Goal: Browse casually: Explore the website without a specific task or goal

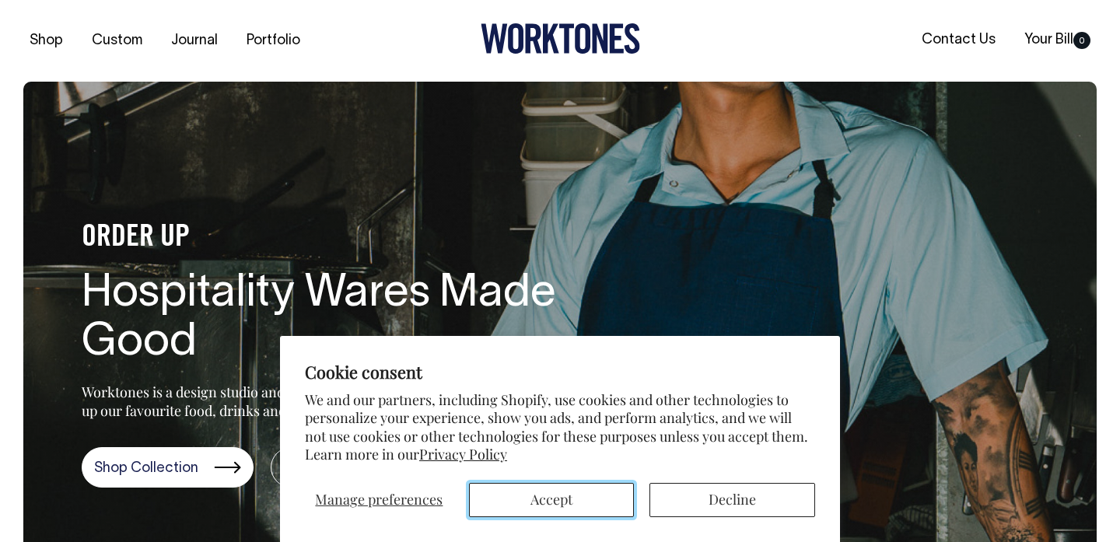
click at [577, 503] on button "Accept" at bounding box center [552, 500] width 166 height 34
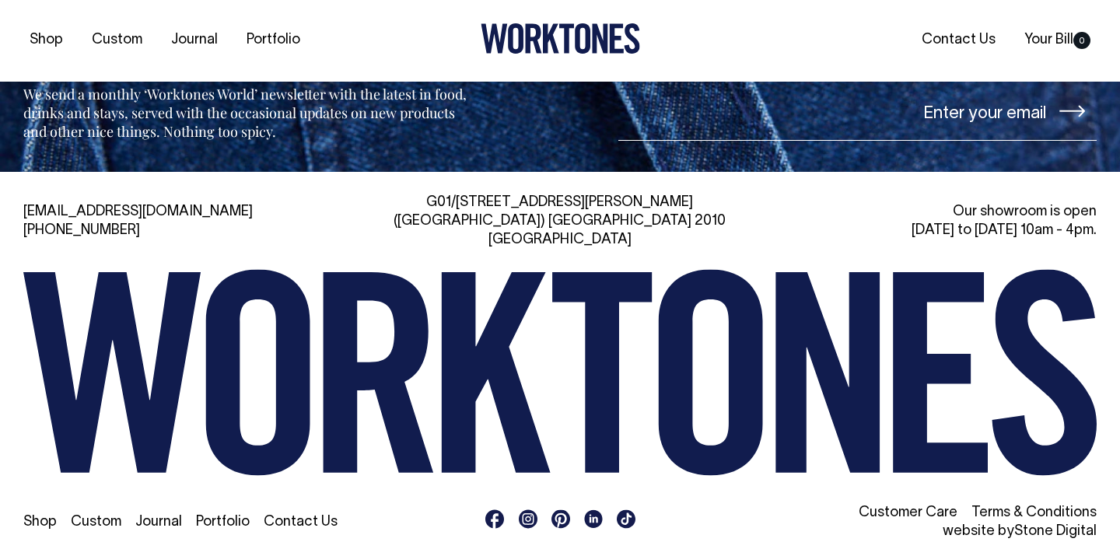
scroll to position [3379, 0]
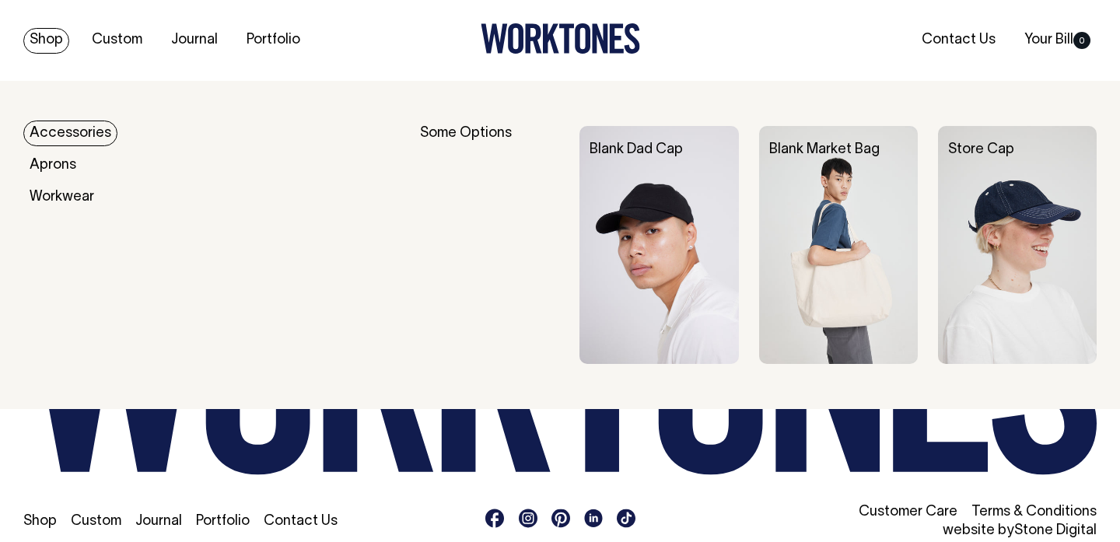
click at [35, 38] on link "Shop" at bounding box center [46, 41] width 46 height 26
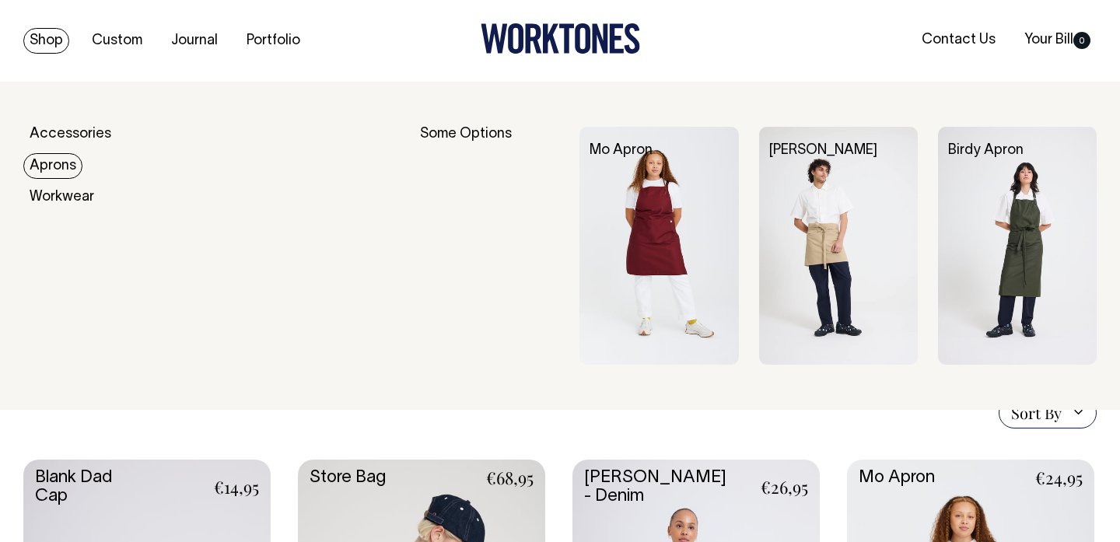
click at [56, 170] on link "Aprons" at bounding box center [52, 166] width 59 height 26
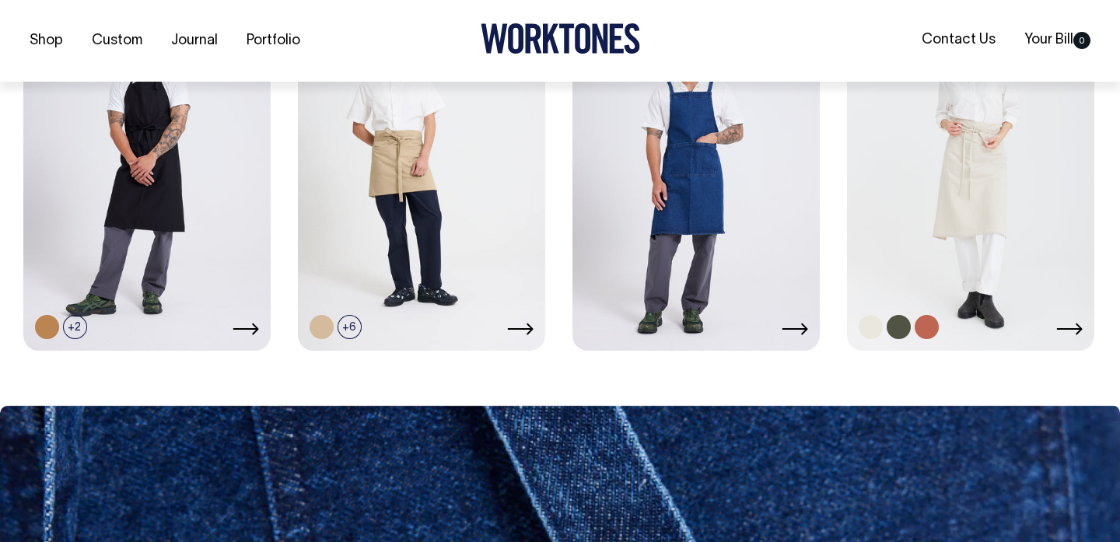
scroll to position [898, 0]
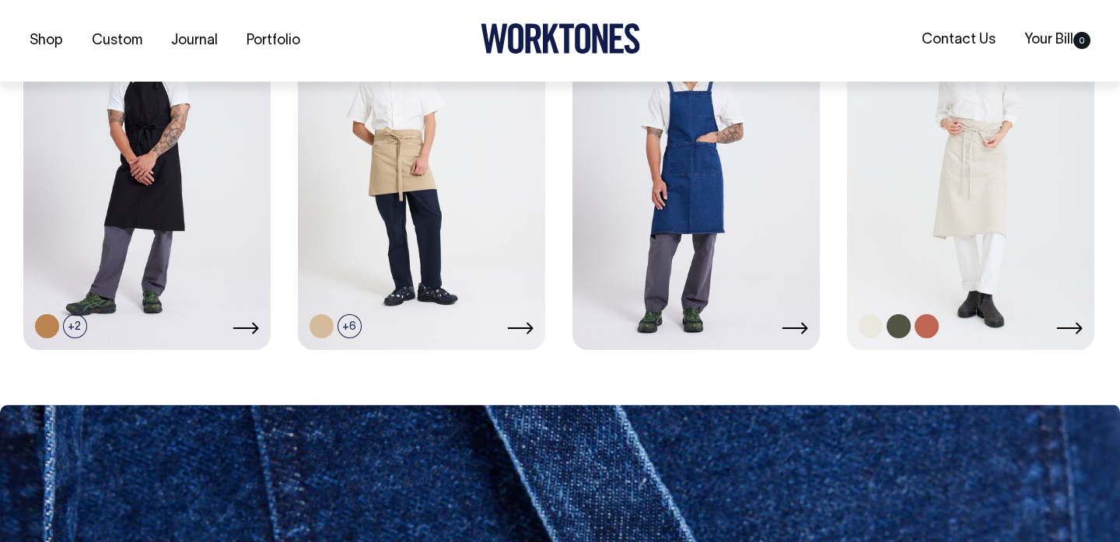
click at [1069, 329] on icon at bounding box center [1069, 328] width 26 height 12
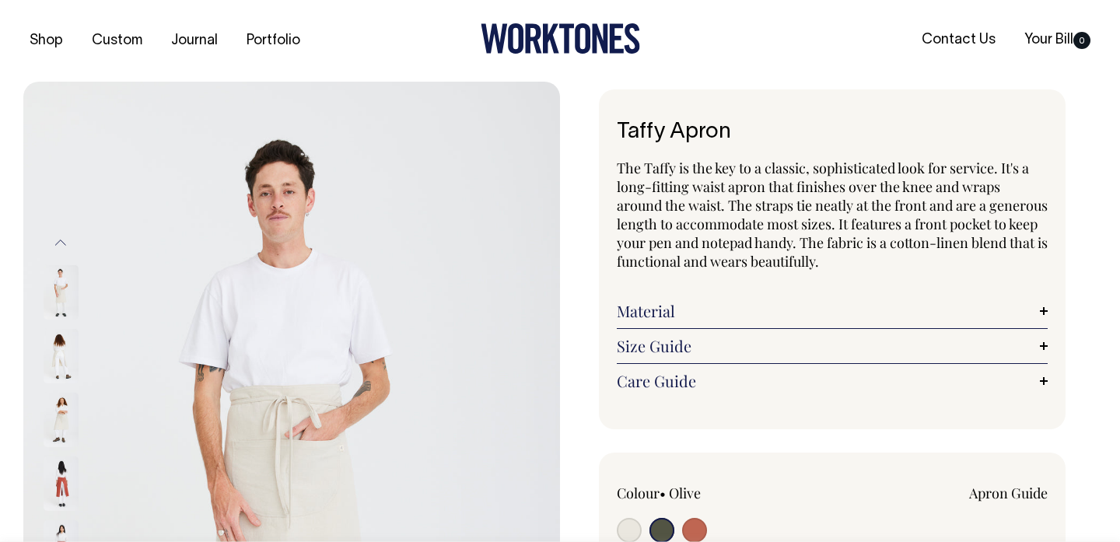
click at [65, 407] on img at bounding box center [61, 420] width 35 height 54
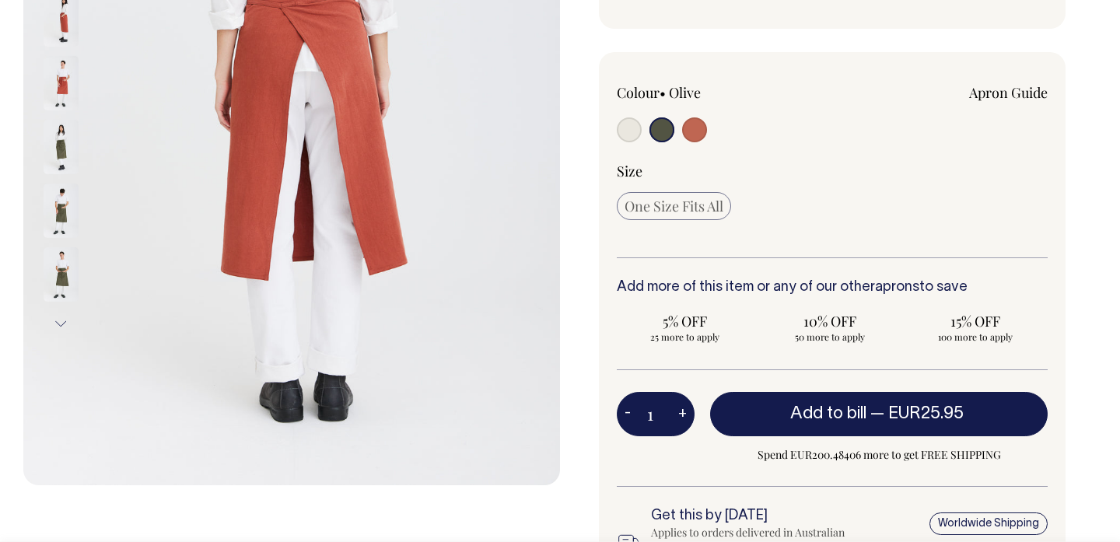
scroll to position [401, 0]
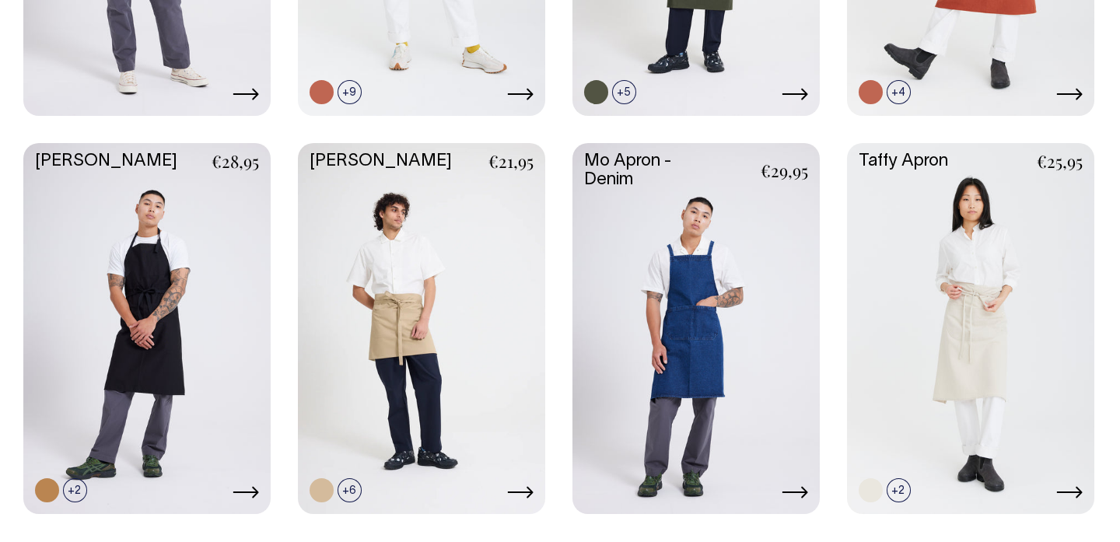
scroll to position [733, 0]
click at [933, 348] on link at bounding box center [970, 327] width 247 height 368
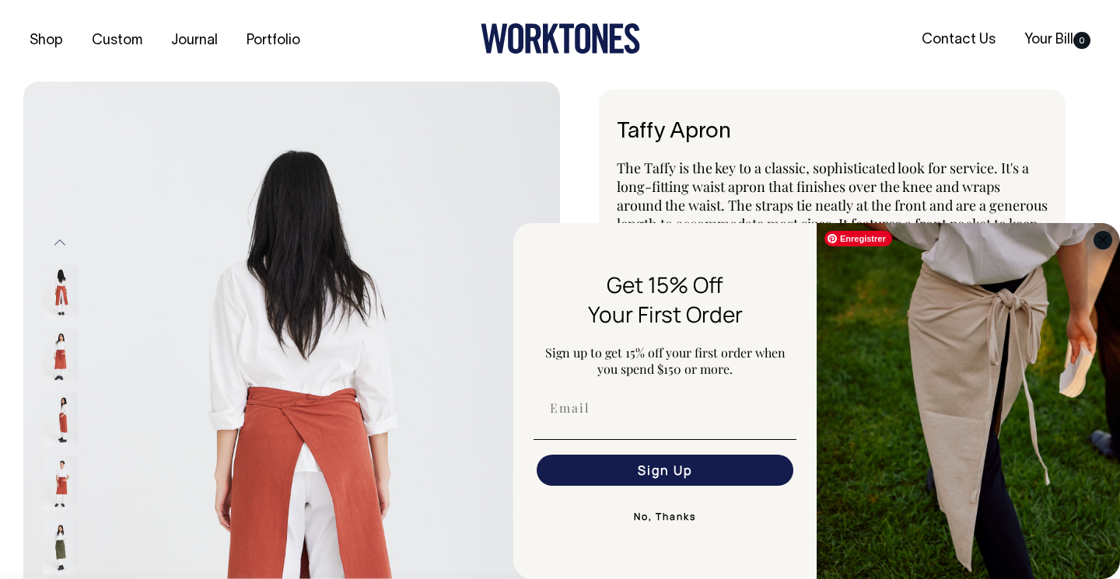
click at [1103, 237] on circle "Close dialog" at bounding box center [1103, 240] width 18 height 18
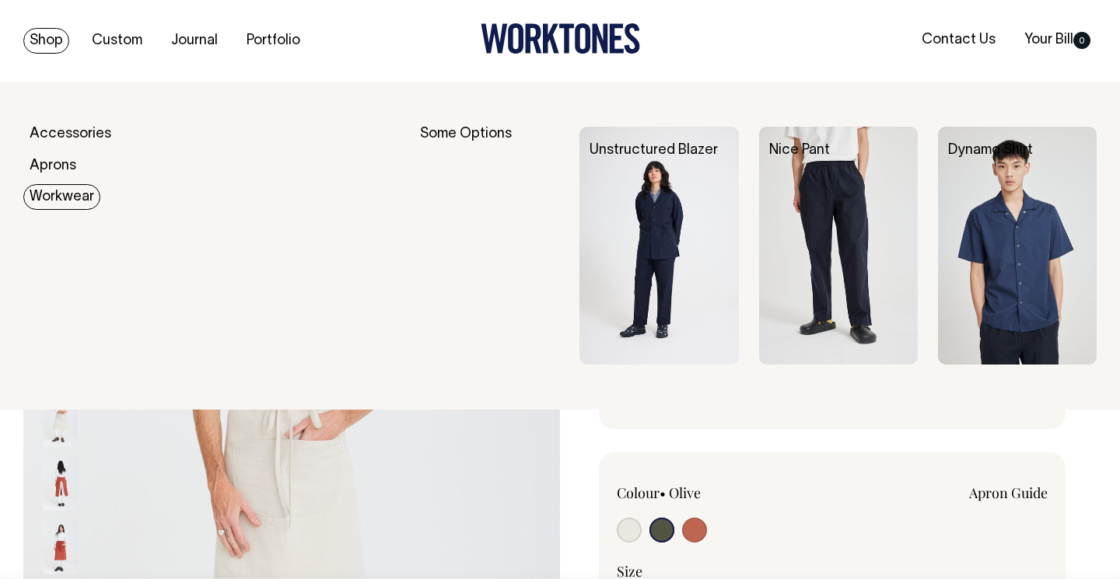
click at [54, 199] on link "Workwear" at bounding box center [61, 197] width 77 height 26
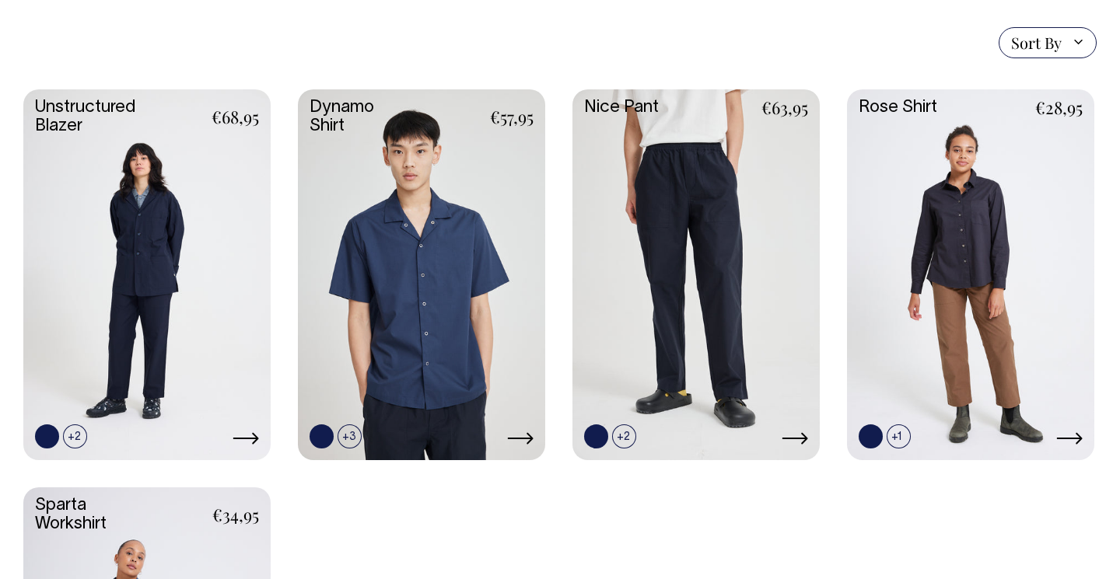
scroll to position [431, 0]
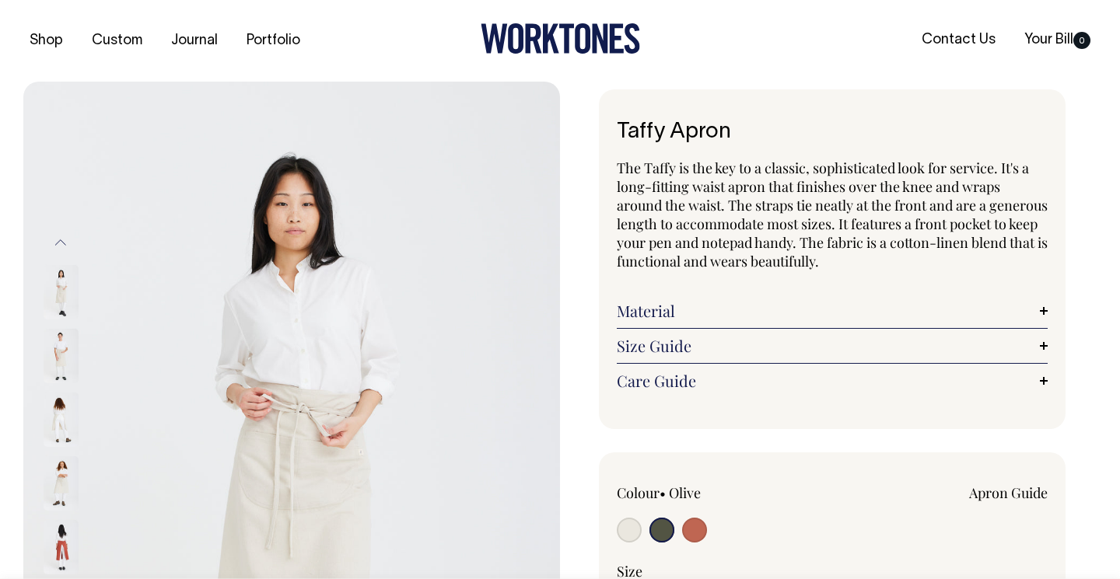
click at [65, 132] on div "Previous Next" at bounding box center [82, 484] width 78 height 804
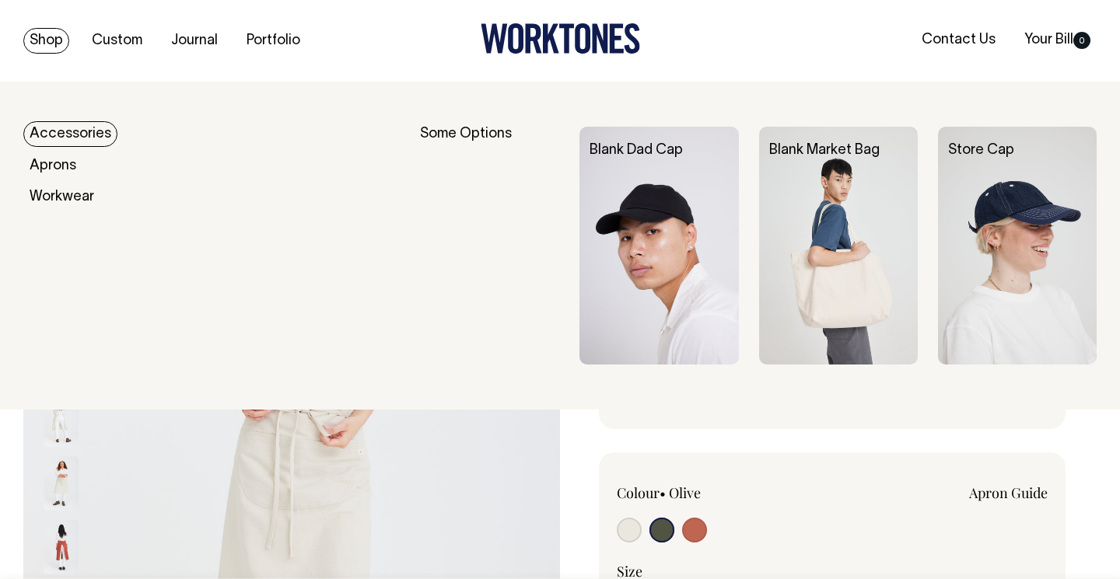
click at [65, 128] on link "Accessories" at bounding box center [70, 134] width 94 height 26
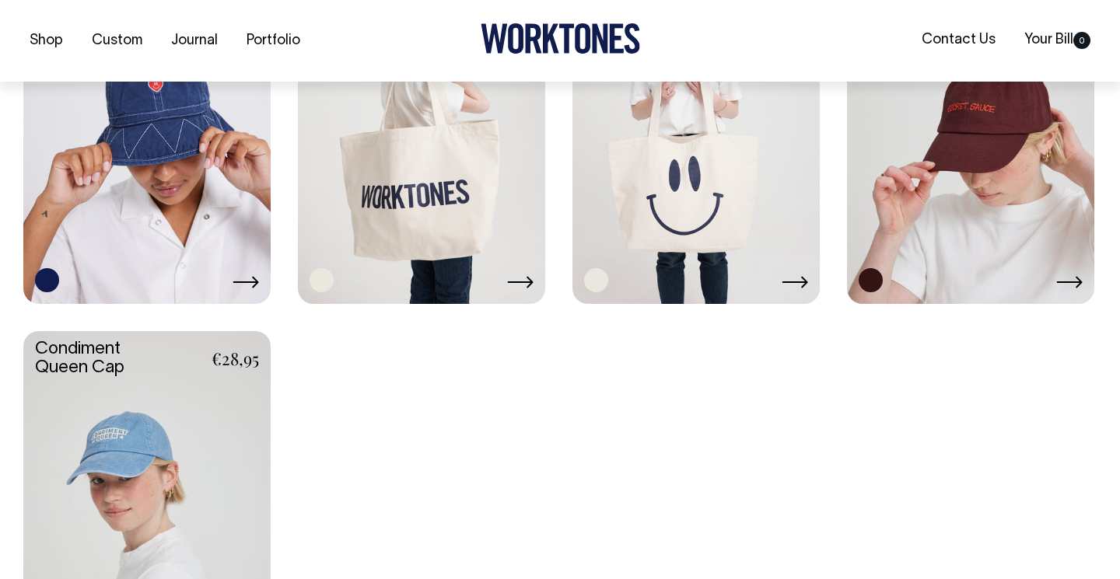
scroll to position [1342, 0]
click at [936, 145] on link at bounding box center [970, 116] width 247 height 368
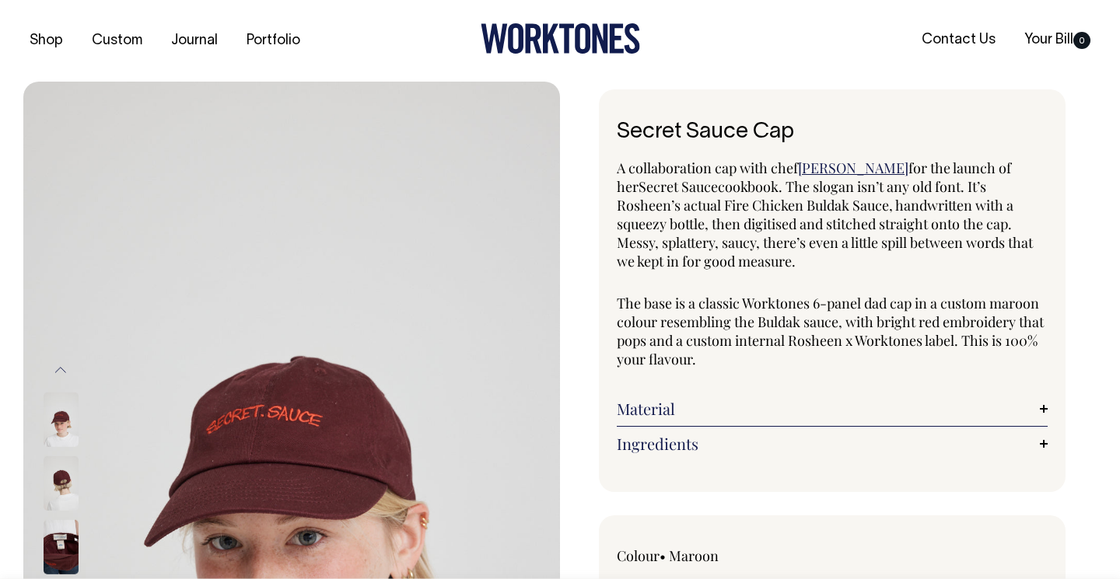
click at [67, 492] on img at bounding box center [61, 484] width 35 height 54
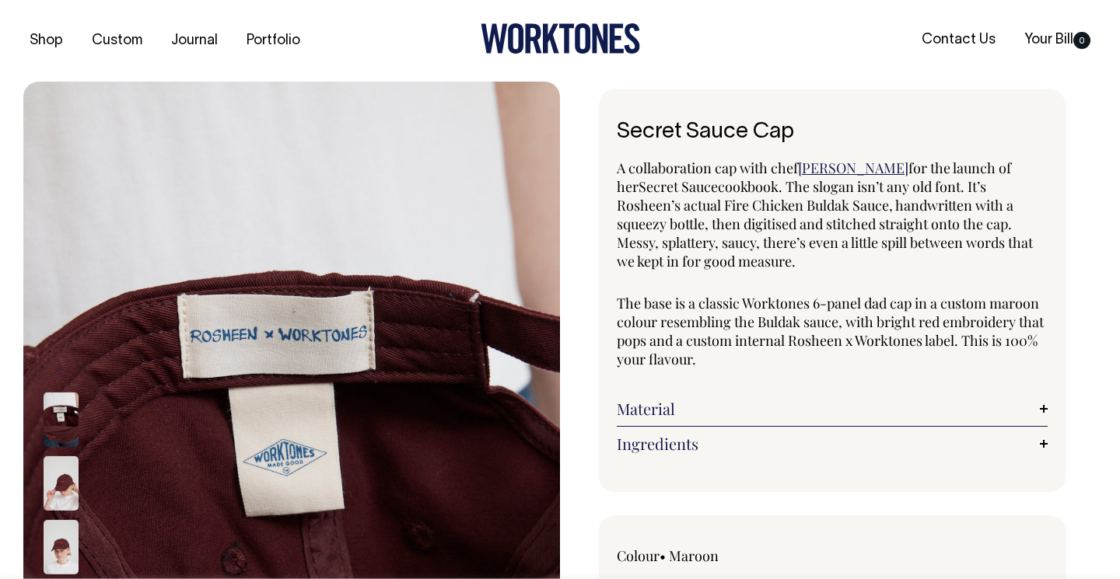
click at [57, 488] on img at bounding box center [61, 484] width 35 height 54
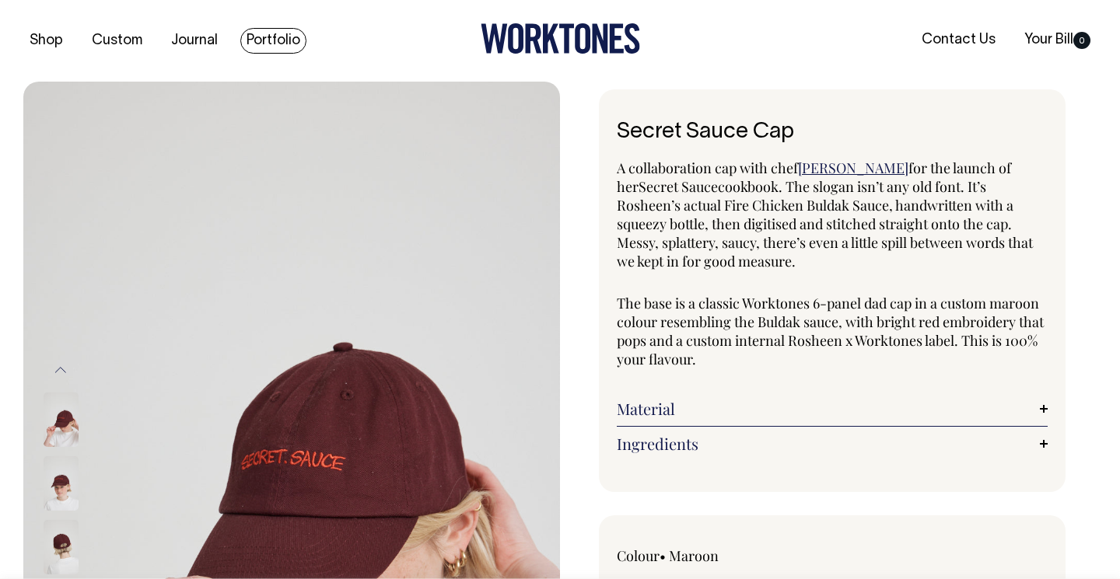
click at [259, 37] on link "Portfolio" at bounding box center [273, 41] width 66 height 26
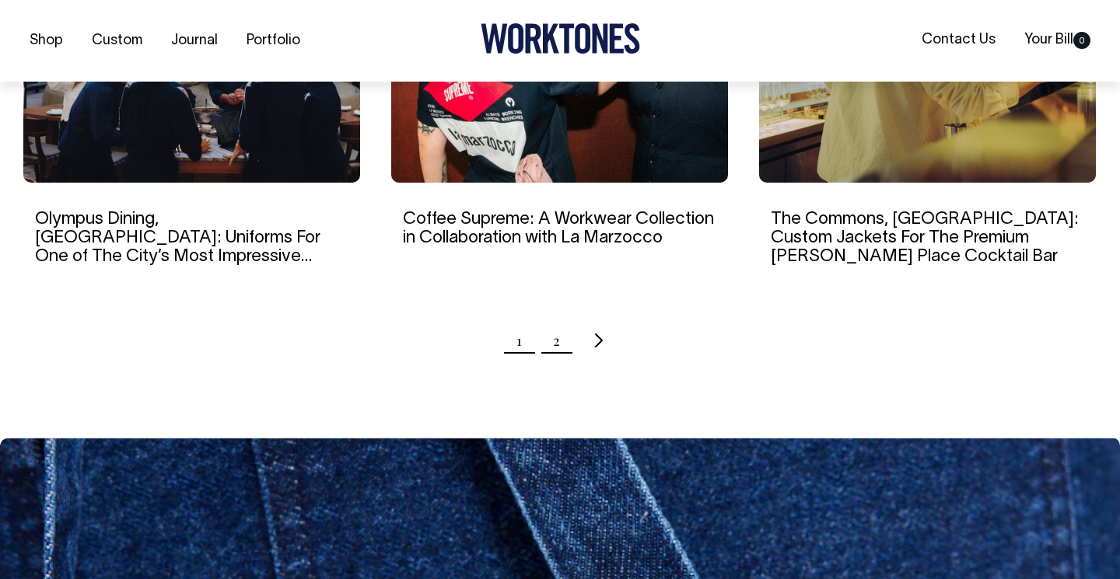
click at [557, 323] on link "2" at bounding box center [556, 340] width 7 height 39
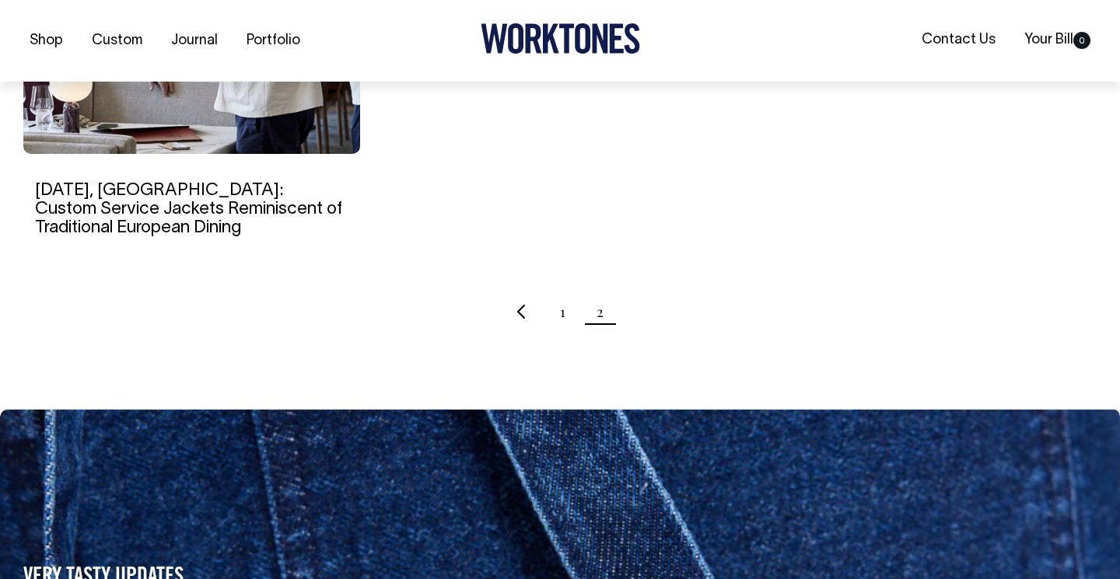
scroll to position [1695, 0]
